Goal: Transaction & Acquisition: Book appointment/travel/reservation

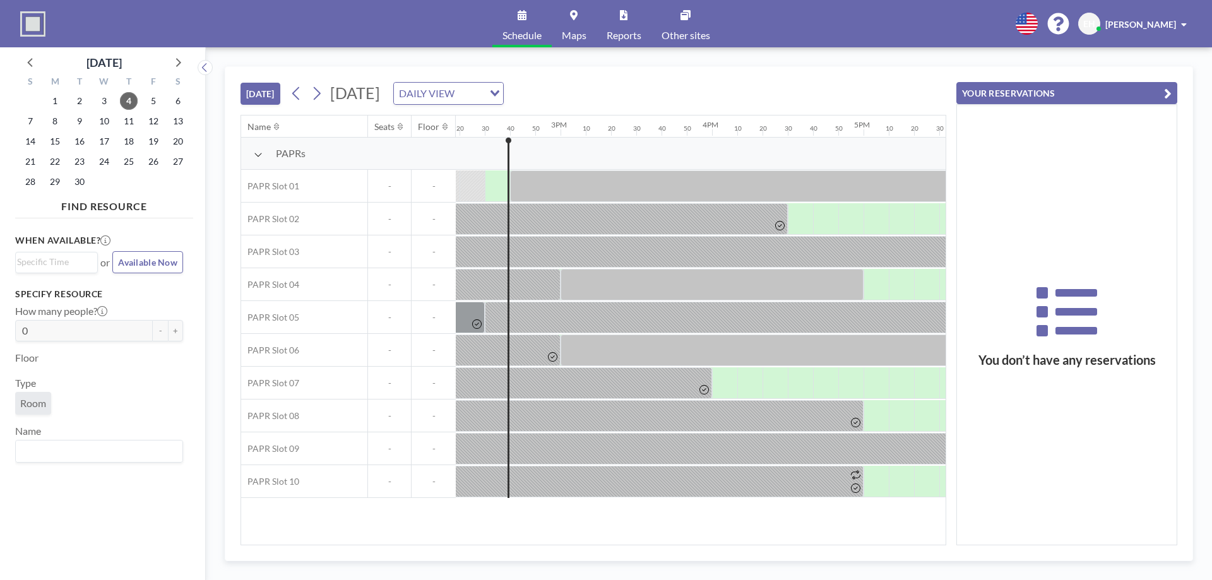
scroll to position [0, 2172]
click at [321, 96] on icon at bounding box center [317, 93] width 12 height 19
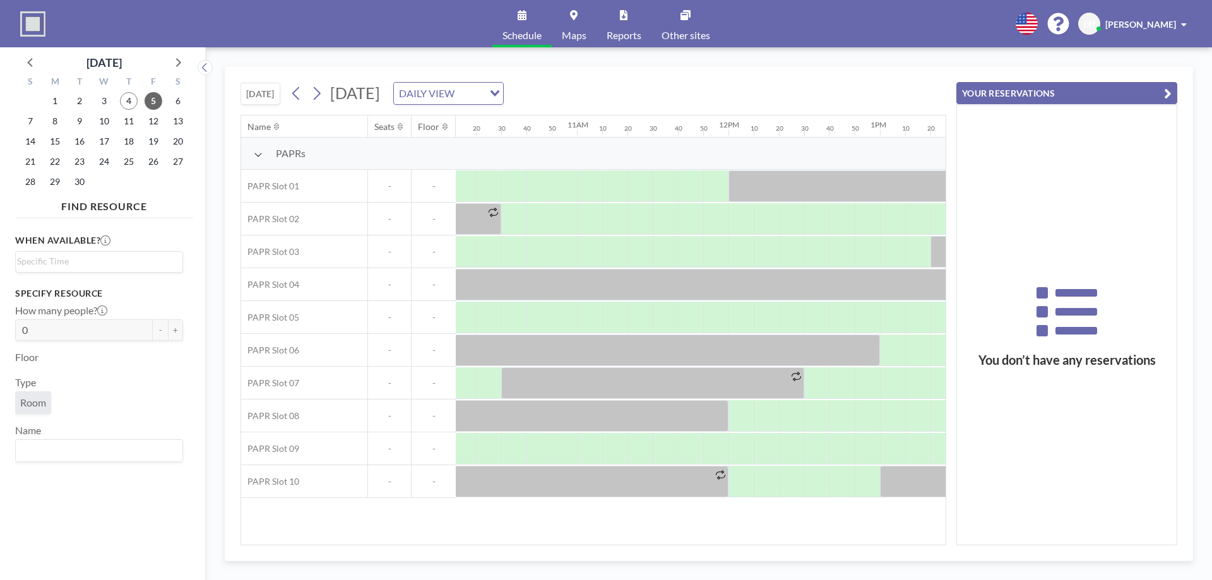
scroll to position [0, 1539]
click at [297, 92] on icon at bounding box center [295, 93] width 7 height 13
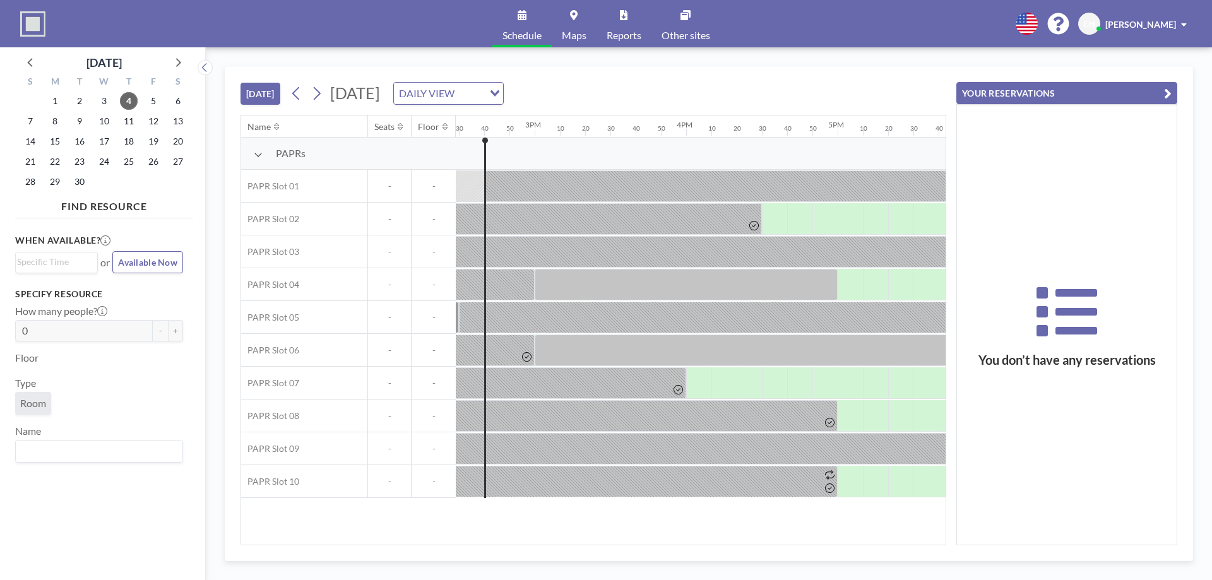
scroll to position [0, 2197]
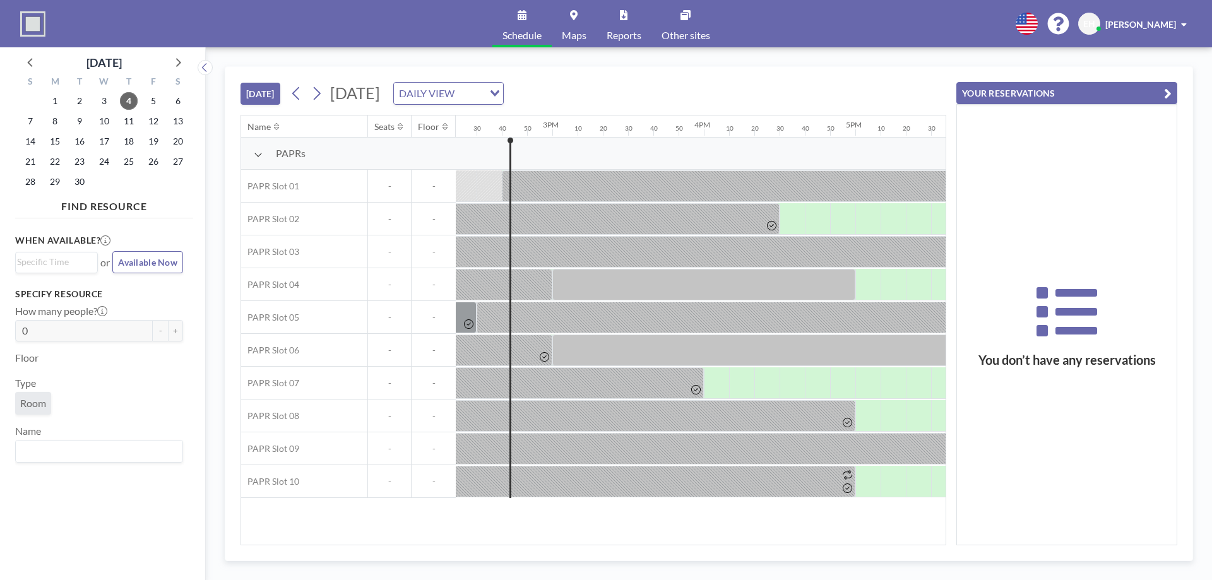
scroll to position [0, 2197]
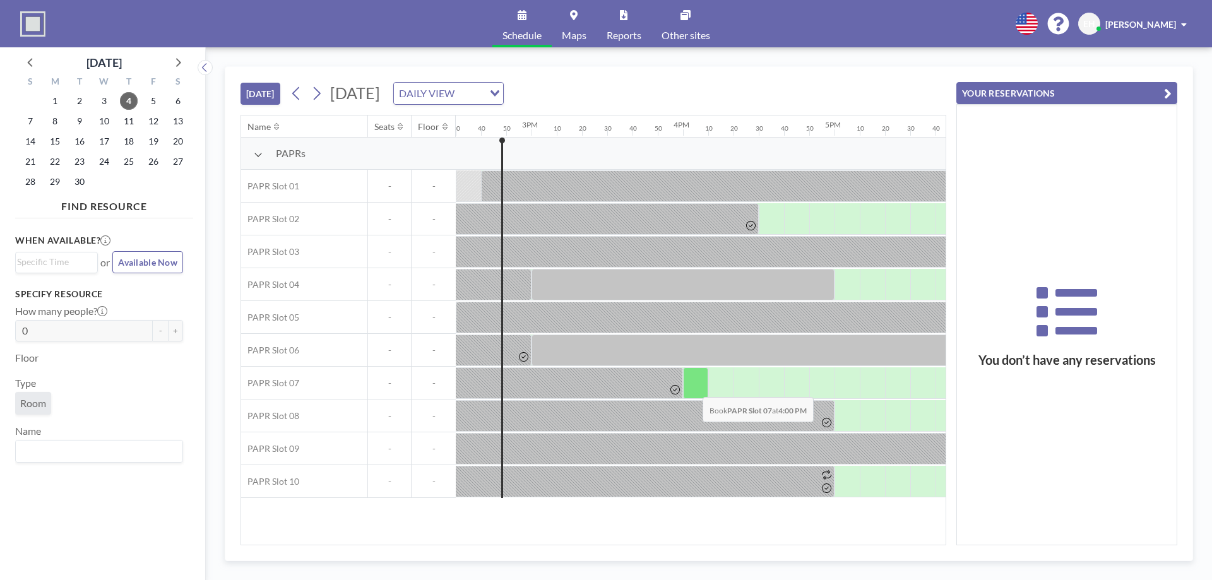
click at [693, 388] on div at bounding box center [695, 383] width 25 height 32
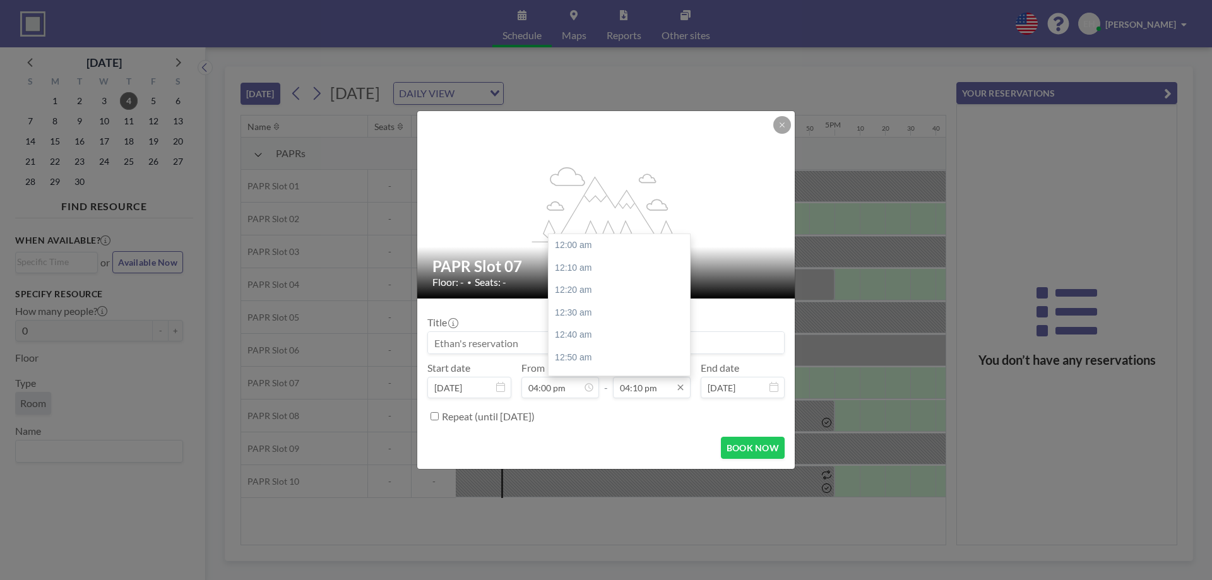
scroll to position [2180, 0]
click at [646, 388] on input "04:10 pm" at bounding box center [652, 387] width 78 height 21
click at [594, 334] on div "04:50 pm" at bounding box center [623, 335] width 148 height 23
type input "04:50 pm"
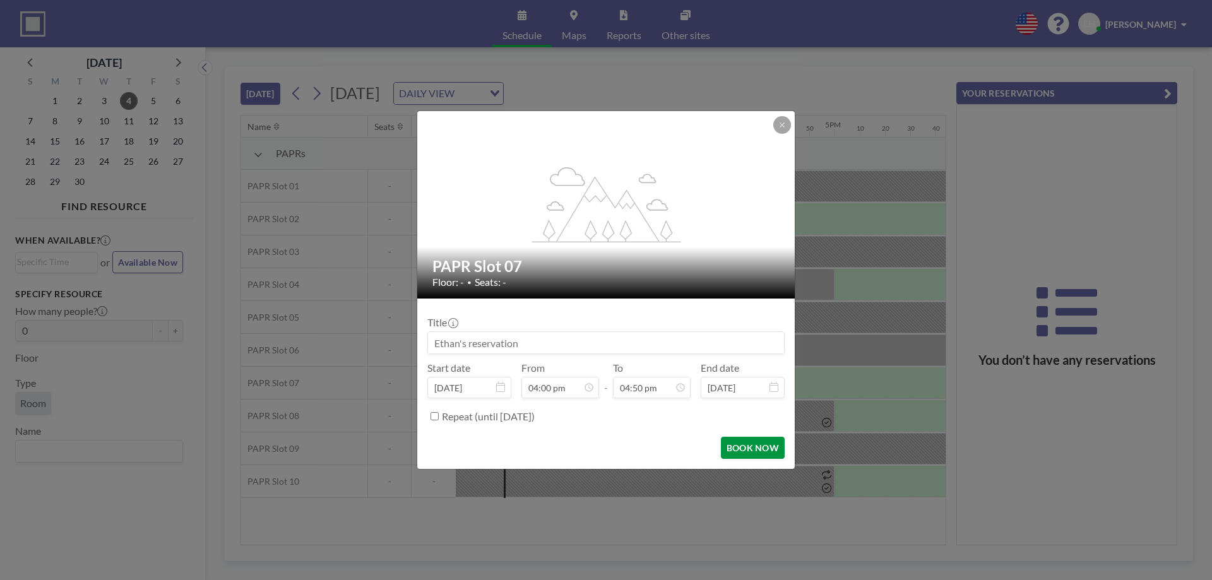
click at [745, 445] on button "BOOK NOW" at bounding box center [753, 448] width 64 height 22
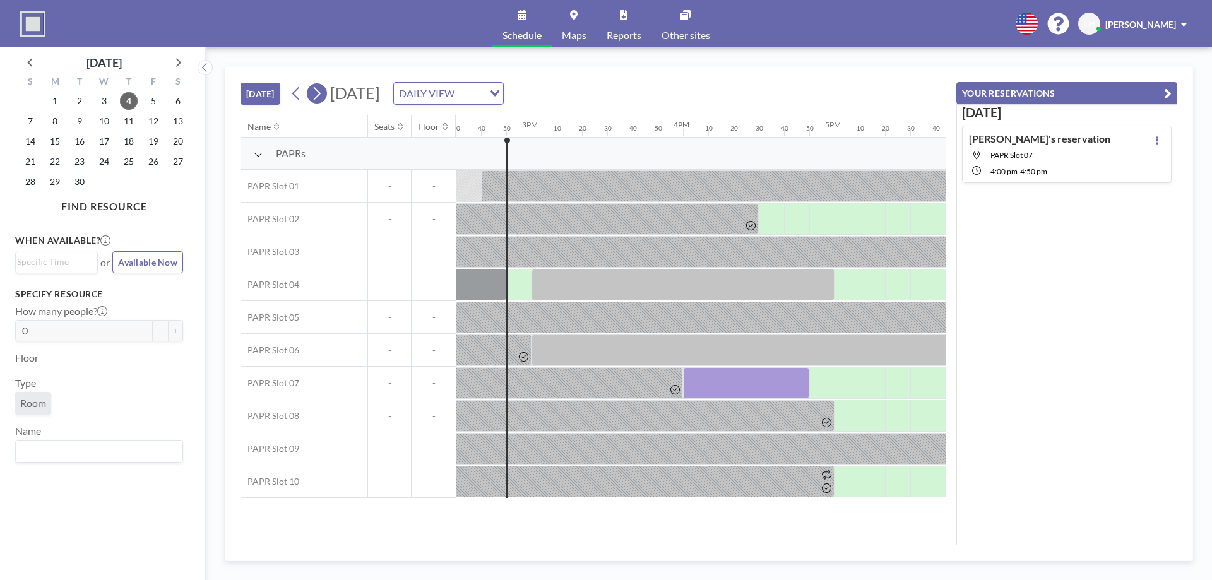
click at [320, 90] on icon at bounding box center [317, 93] width 12 height 19
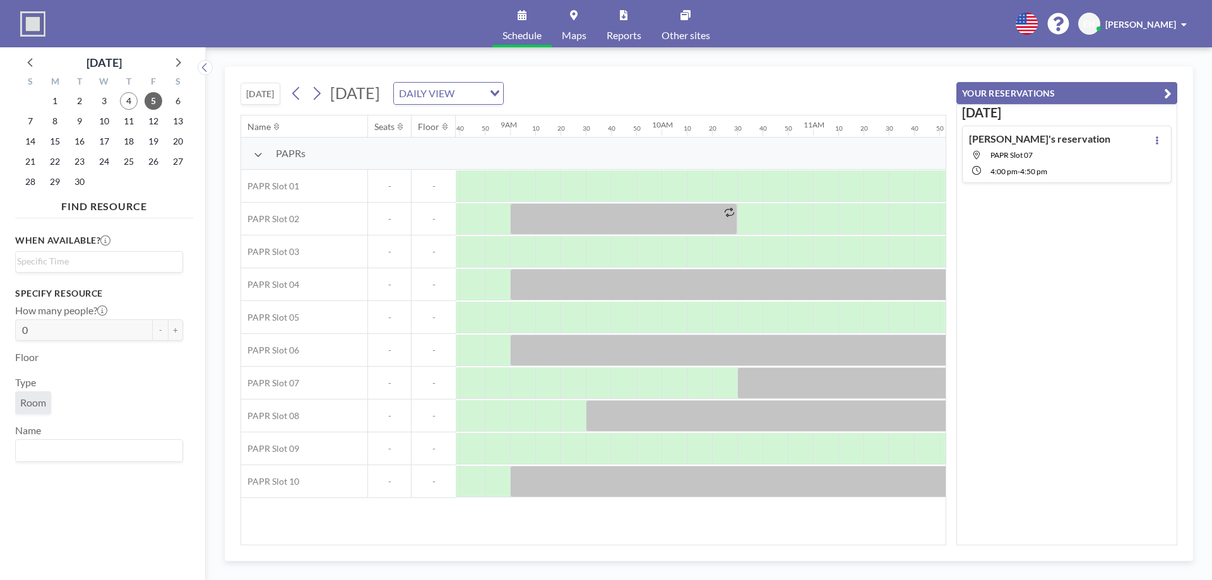
scroll to position [0, 1377]
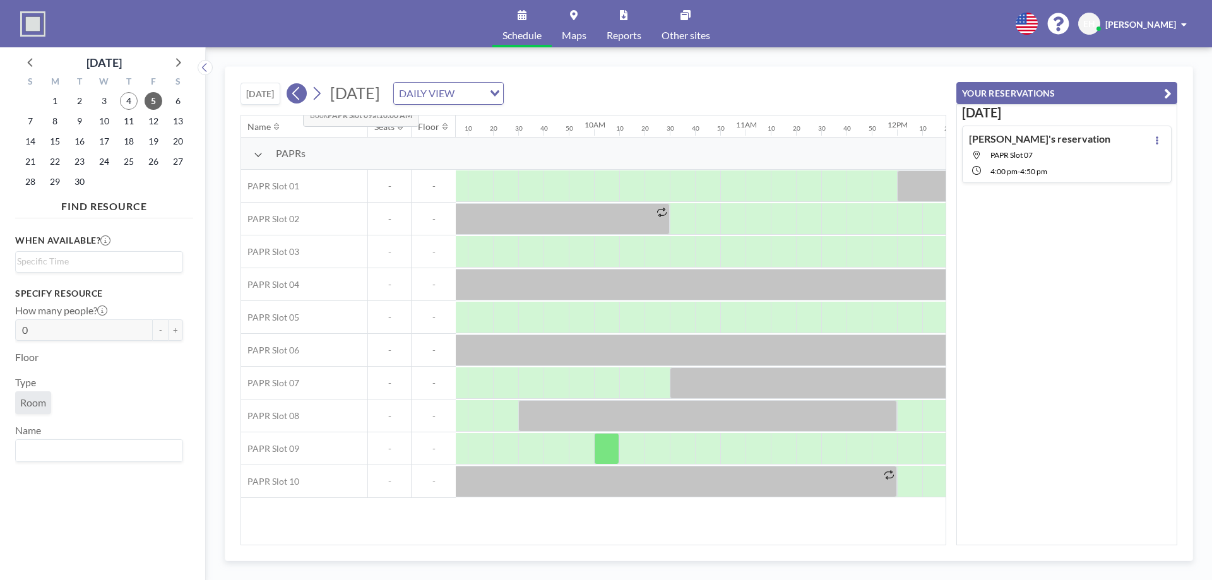
click at [294, 92] on icon at bounding box center [296, 93] width 12 height 19
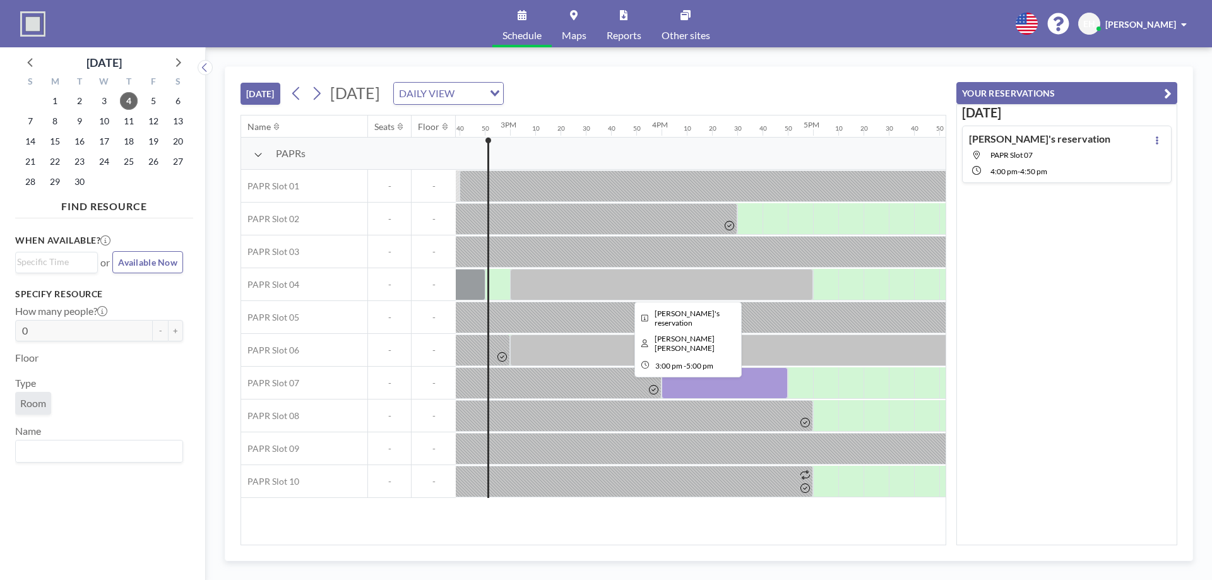
scroll to position [0, 2223]
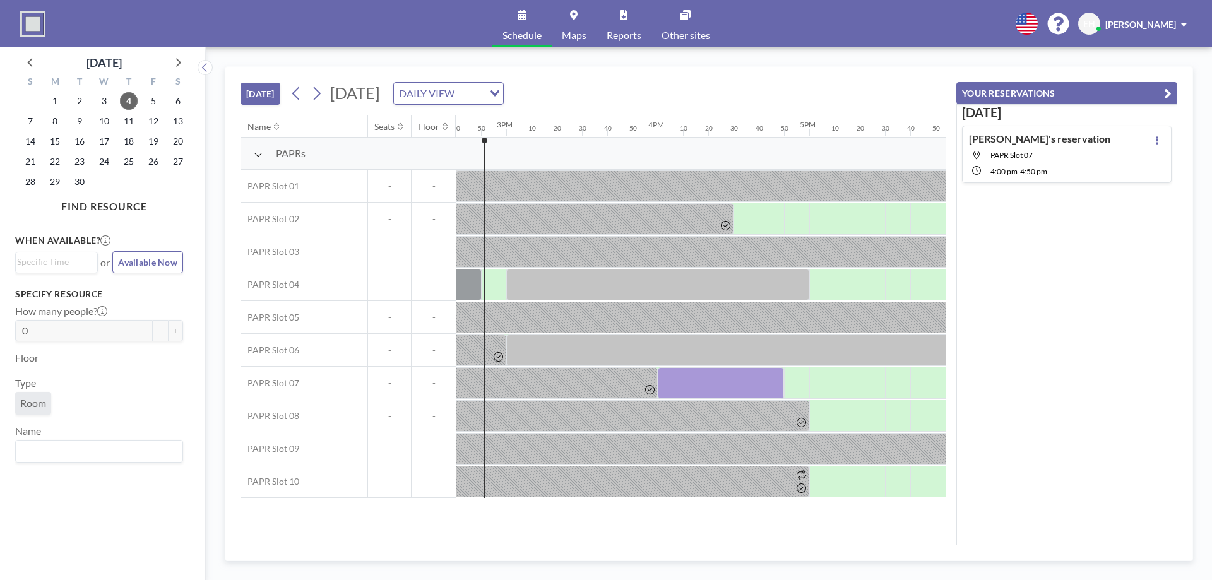
click at [991, 61] on div "TODAY Thursday, September 4, 2025 DAILY VIEW Loading... Name Seats Floor 12AM 1…" at bounding box center [709, 313] width 1006 height 533
click at [319, 90] on icon at bounding box center [317, 93] width 7 height 13
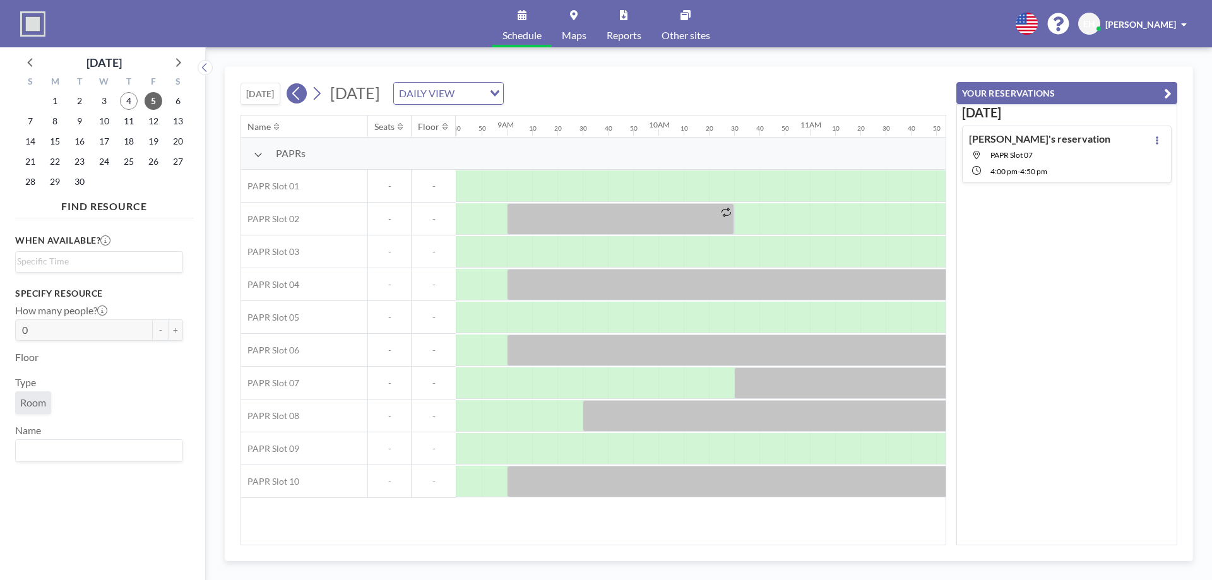
scroll to position [0, 1313]
click at [298, 95] on icon at bounding box center [296, 93] width 12 height 19
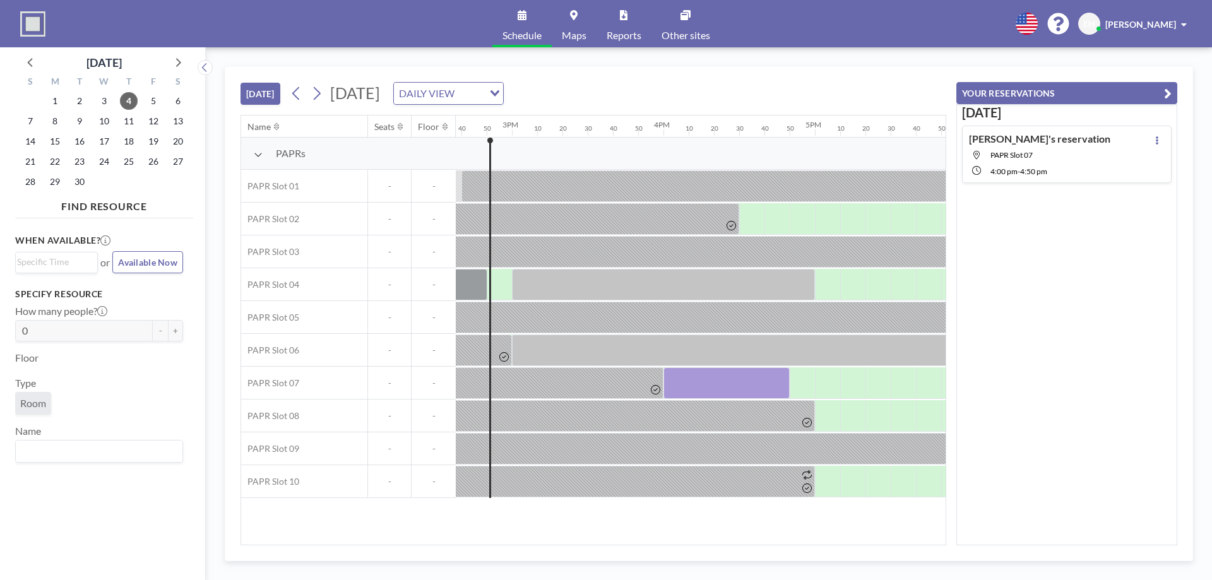
scroll to position [0, 2223]
